Goal: Information Seeking & Learning: Understand process/instructions

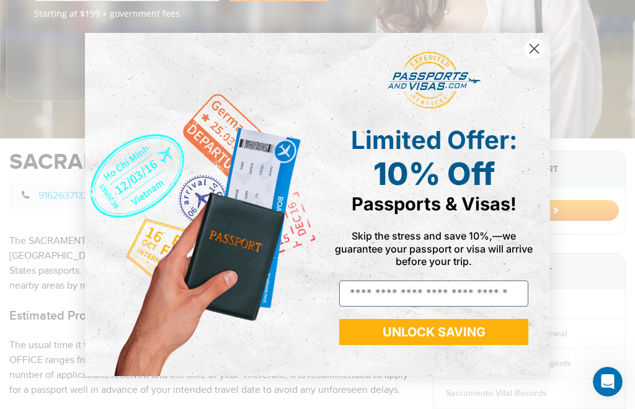
click at [524, 60] on icon "Close dialog" at bounding box center [534, 49] width 22 height 22
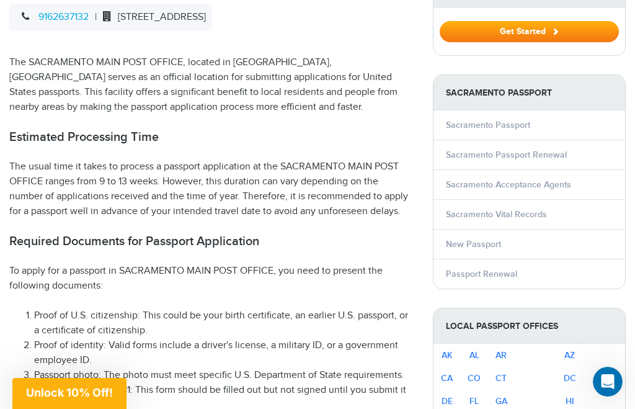
scroll to position [469, 0]
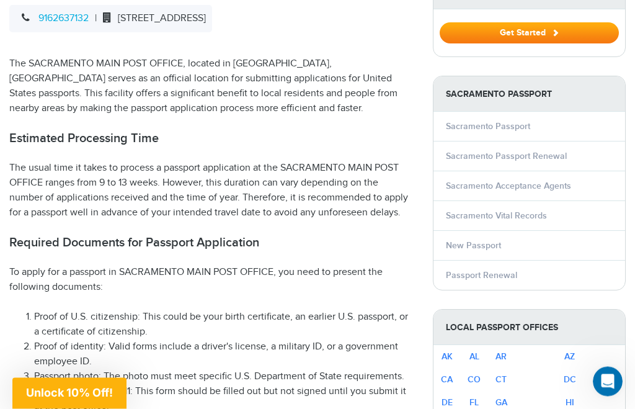
click at [555, 158] on link "Sacramento Passport Renewal" at bounding box center [506, 156] width 121 height 11
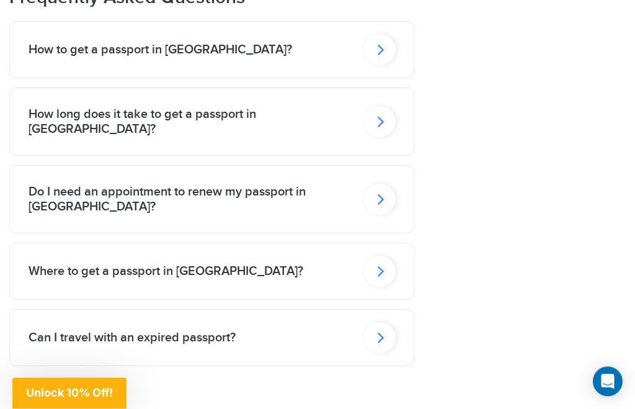
scroll to position [2645, 0]
click at [375, 215] on icon at bounding box center [379, 199] width 31 height 30
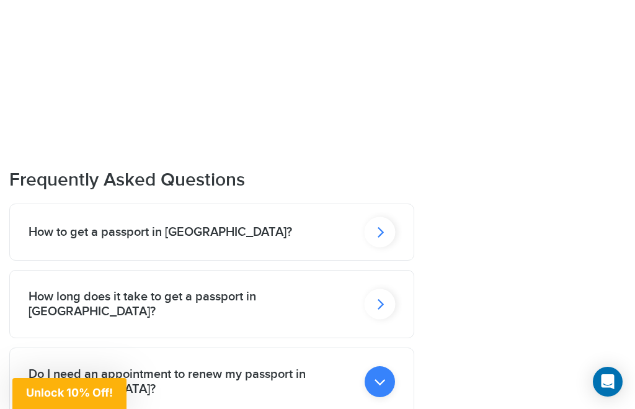
scroll to position [2462, 0]
click at [375, 247] on icon at bounding box center [379, 232] width 31 height 30
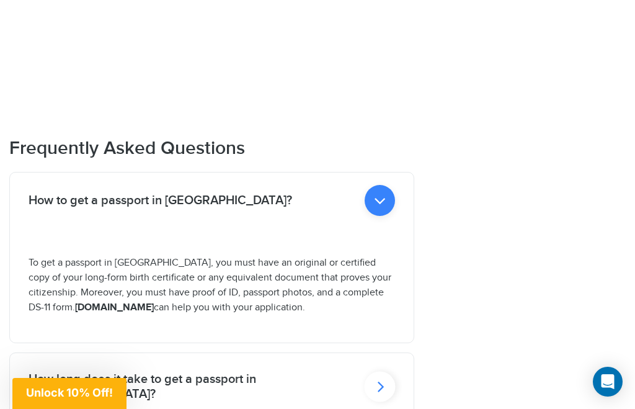
scroll to position [2503, 0]
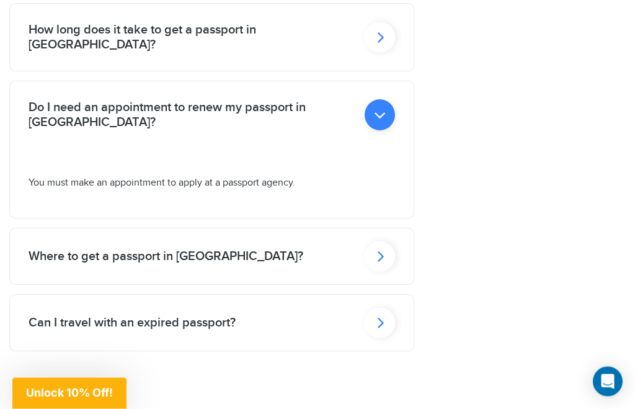
scroll to position [2844, 0]
click at [378, 270] on icon at bounding box center [379, 255] width 31 height 30
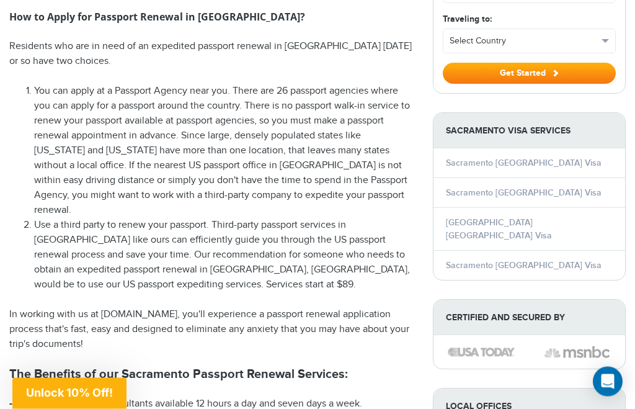
scroll to position [868, 0]
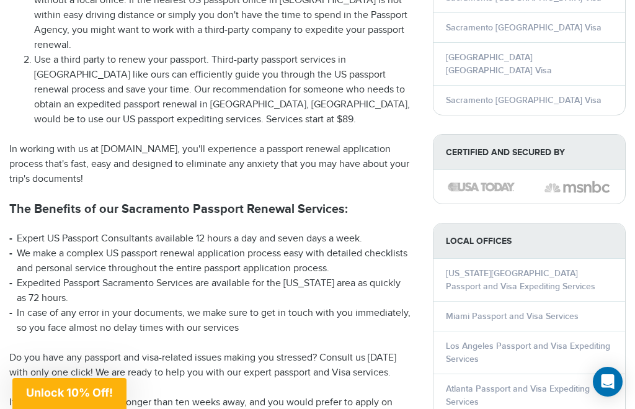
scroll to position [1073, 0]
